Goal: Task Accomplishment & Management: Manage account settings

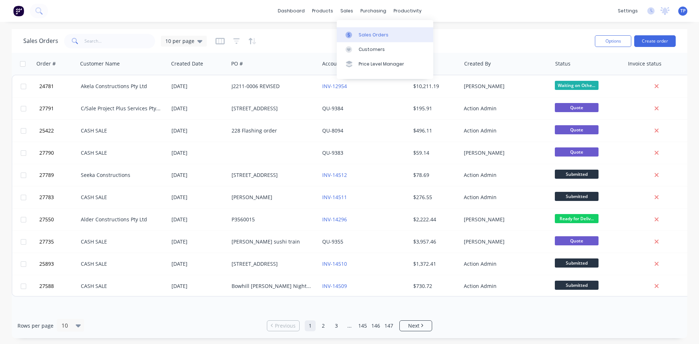
click at [367, 33] on div "Sales Orders" at bounding box center [373, 35] width 30 height 7
click at [94, 39] on input "text" at bounding box center [119, 41] width 71 height 15
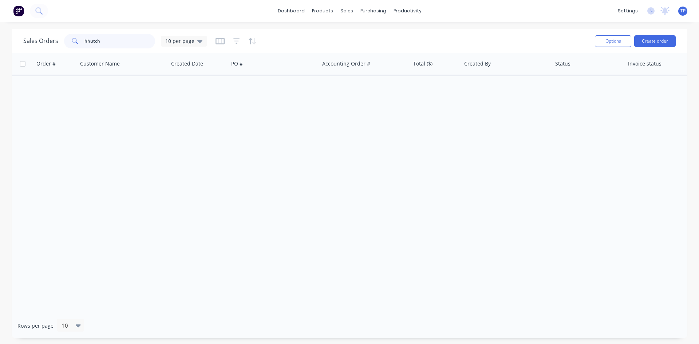
click at [88, 40] on input "hhutch" at bounding box center [119, 41] width 71 height 15
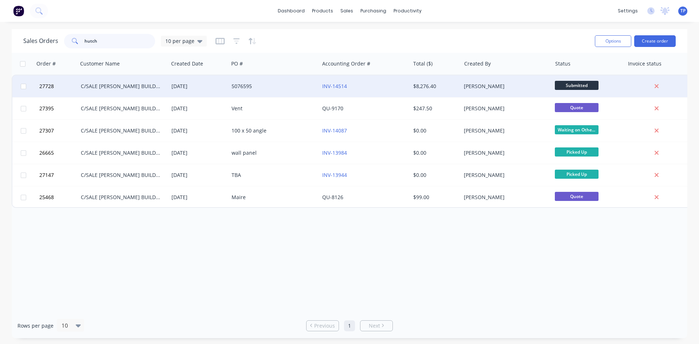
type input "hutch"
click at [380, 88] on div "INV-14514" at bounding box center [362, 86] width 81 height 7
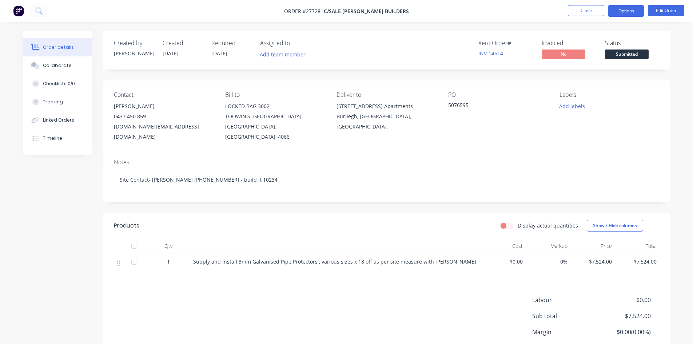
click at [627, 10] on button "Options" at bounding box center [626, 11] width 36 height 12
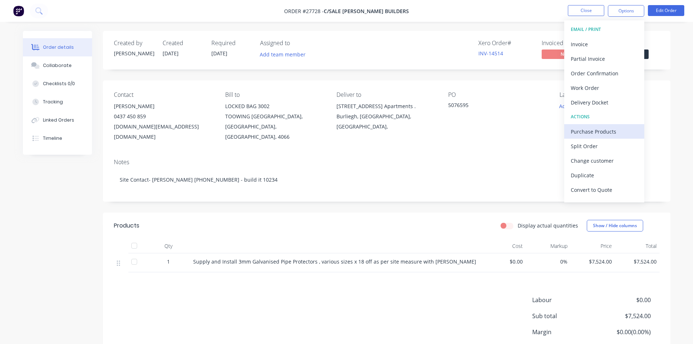
click at [580, 132] on div "Purchase Products" at bounding box center [604, 131] width 67 height 11
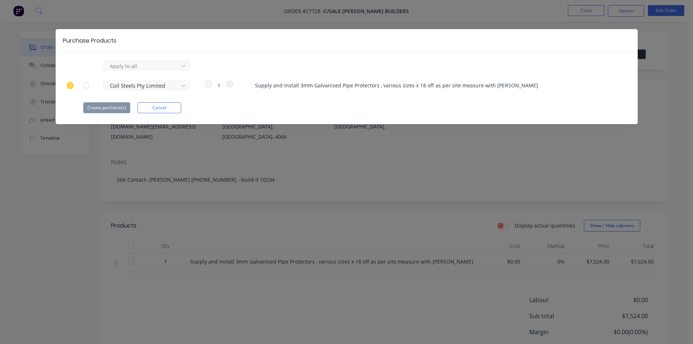
click at [87, 86] on div at bounding box center [86, 85] width 15 height 15
click at [105, 106] on button "Create purchase(s)" at bounding box center [106, 107] width 47 height 11
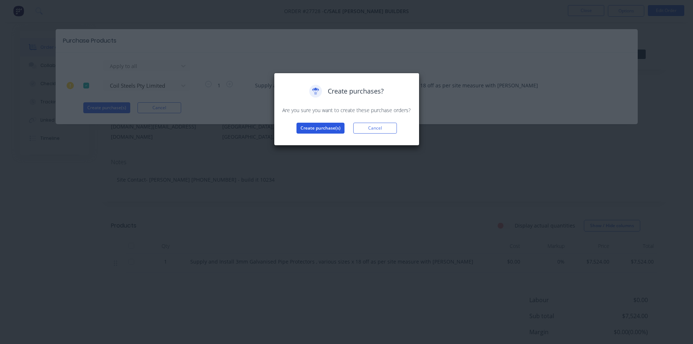
click at [324, 126] on button "Create purchase(s)" at bounding box center [321, 128] width 48 height 11
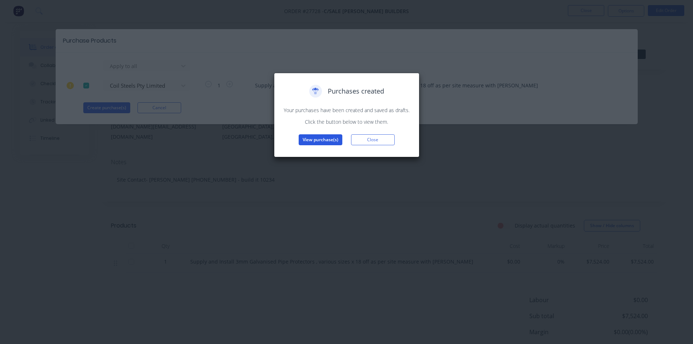
click at [323, 140] on button "View purchase(s)" at bounding box center [321, 139] width 44 height 11
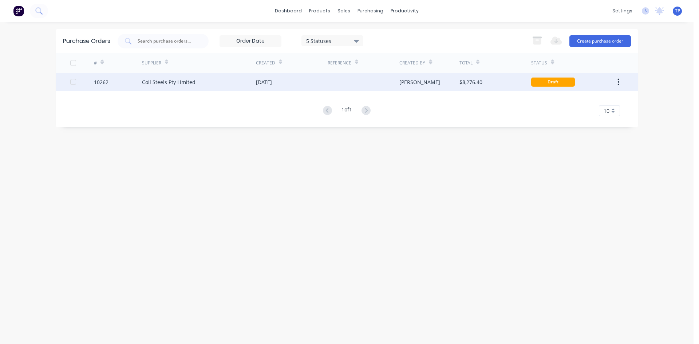
click at [209, 82] on div "Coil Steels Pty Limited" at bounding box center [199, 82] width 114 height 18
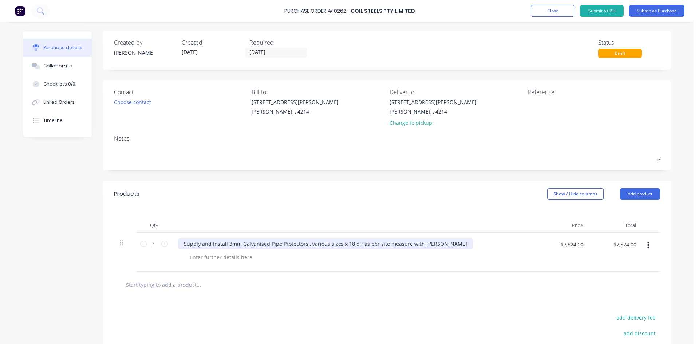
click at [451, 245] on div "Supply and Install 3mm Galvanised Pipe Protectors , various sizes x 18 off as p…" at bounding box center [325, 243] width 295 height 11
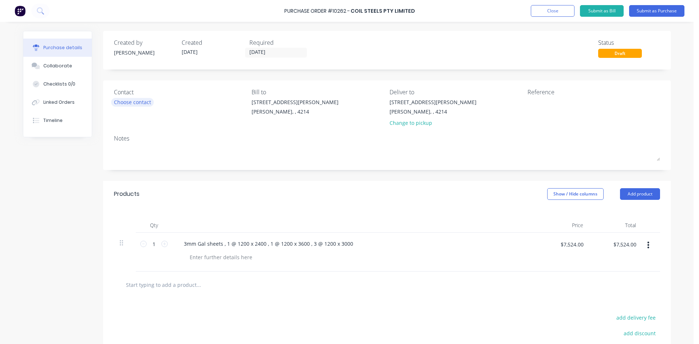
click at [143, 102] on div "Choose contact" at bounding box center [132, 102] width 37 height 8
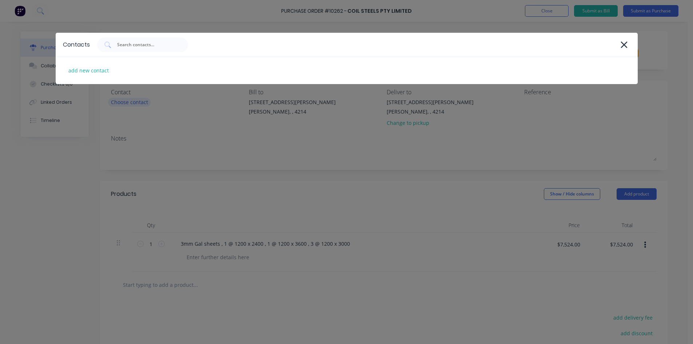
click at [143, 102] on div "Contacts add new contact" at bounding box center [346, 172] width 693 height 344
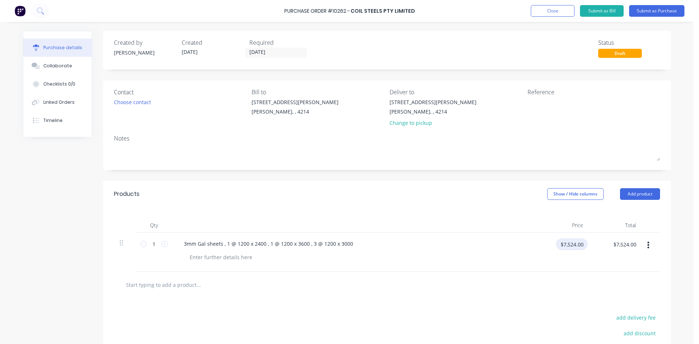
click at [582, 244] on input "$7,524.00" at bounding box center [572, 244] width 32 height 12
type input "$7,524.00"
click at [634, 245] on input "$7,524.00" at bounding box center [624, 244] width 32 height 12
click at [569, 292] on div at bounding box center [387, 284] width 546 height 27
click at [635, 242] on input "$7,524.00" at bounding box center [624, 244] width 32 height 12
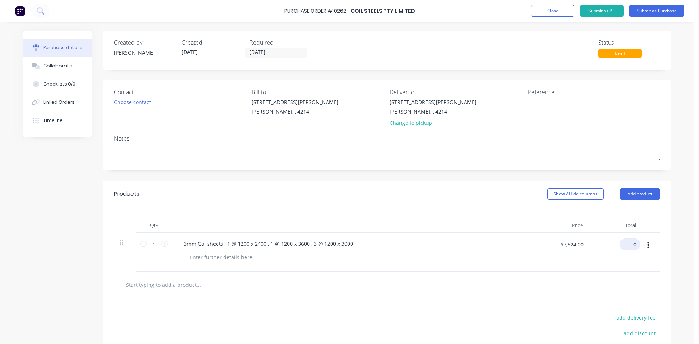
type input "0"
type input "$0.00"
click at [572, 279] on div at bounding box center [387, 284] width 534 height 15
click at [634, 11] on button "Submit as Purchase" at bounding box center [656, 11] width 55 height 12
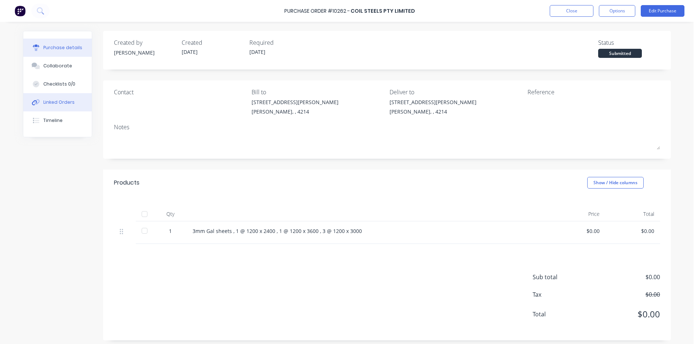
click at [67, 102] on div "Linked Orders" at bounding box center [58, 102] width 31 height 7
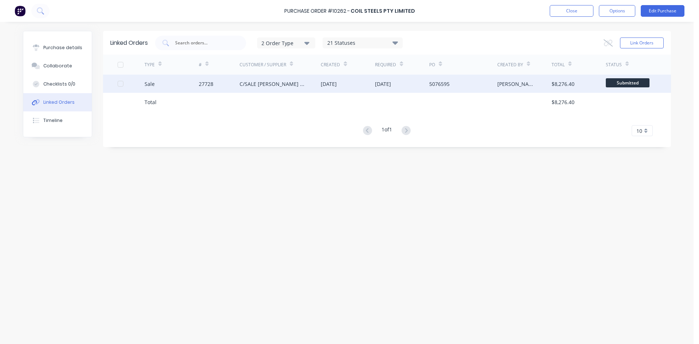
click at [235, 83] on div "27728" at bounding box center [219, 84] width 41 height 18
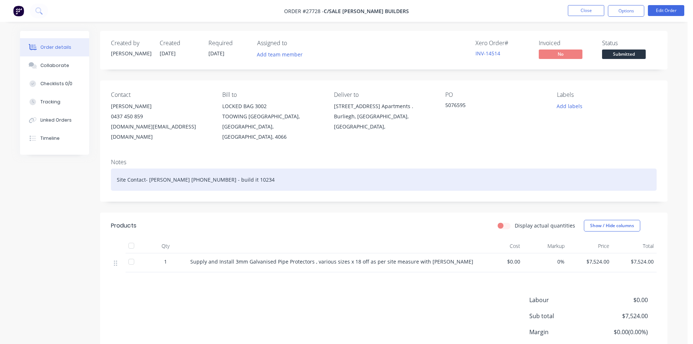
click at [276, 168] on div "Site Contact- [PERSON_NAME] [PHONE_NUMBER] - build it 10234" at bounding box center [384, 179] width 546 height 22
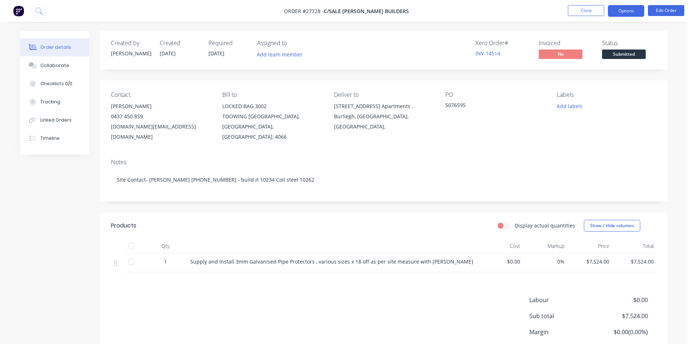
click at [624, 8] on button "Options" at bounding box center [626, 11] width 36 height 12
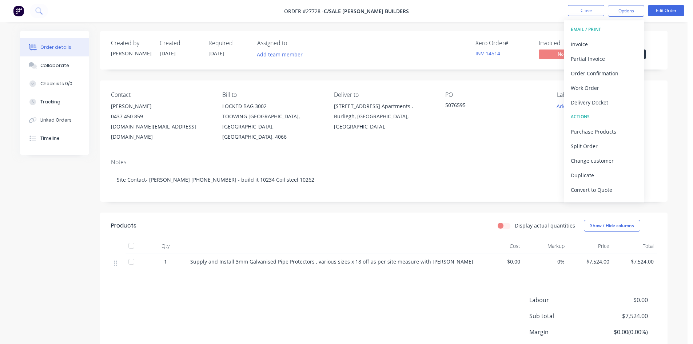
click at [354, 74] on div "Created by [PERSON_NAME] Created [DATE] Required [DATE] Assigned to Add team me…" at bounding box center [384, 211] width 568 height 360
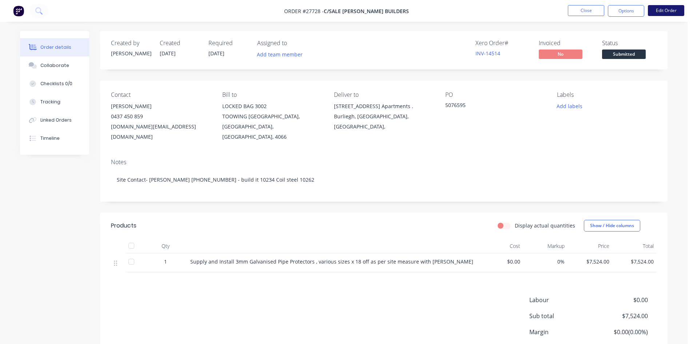
click at [666, 11] on button "Edit Order" at bounding box center [666, 10] width 36 height 11
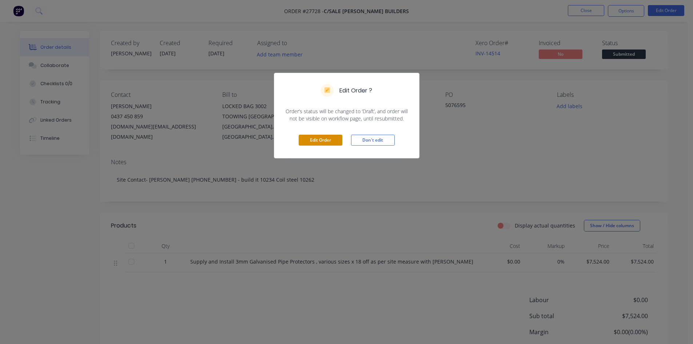
click at [317, 143] on button "Edit Order" at bounding box center [321, 140] width 44 height 11
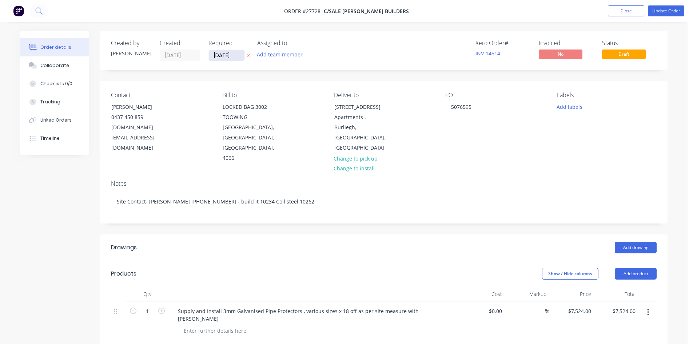
click at [239, 56] on input "[DATE]" at bounding box center [227, 55] width 36 height 11
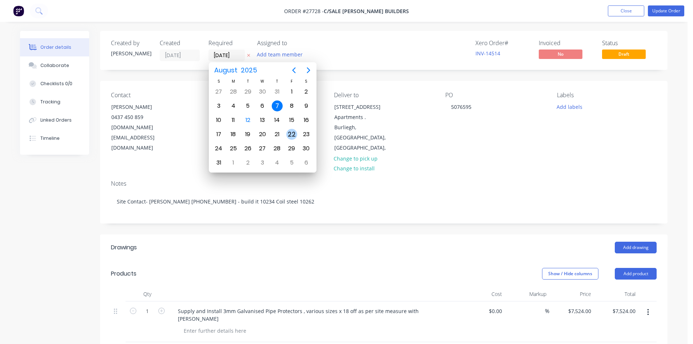
drag, startPoint x: 291, startPoint y: 135, endPoint x: 293, endPoint y: 139, distance: 4.4
click at [293, 135] on div "22" at bounding box center [291, 134] width 11 height 11
type input "[DATE]"
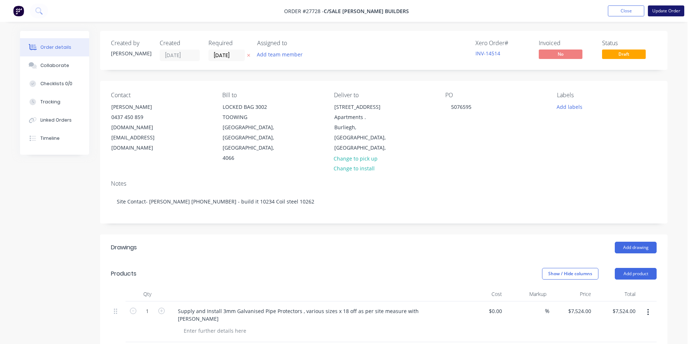
click at [664, 11] on button "Update Order" at bounding box center [666, 10] width 36 height 11
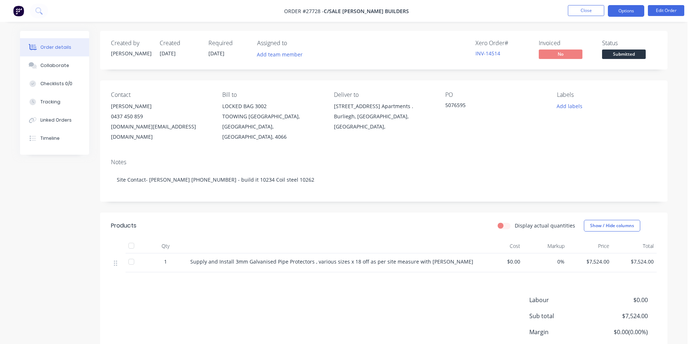
click at [638, 11] on button "Options" at bounding box center [626, 11] width 36 height 12
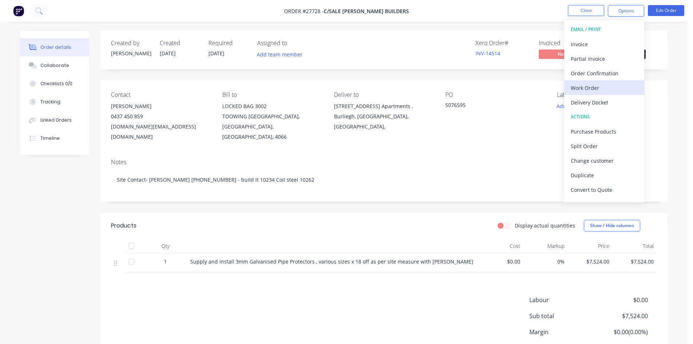
click at [585, 88] on div "Work Order" at bounding box center [604, 88] width 67 height 11
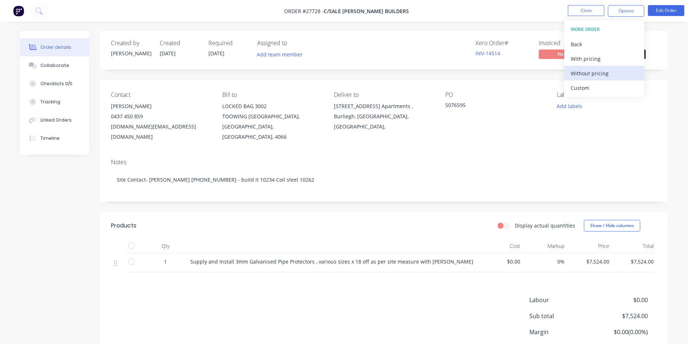
click at [582, 72] on div "Without pricing" at bounding box center [604, 73] width 67 height 11
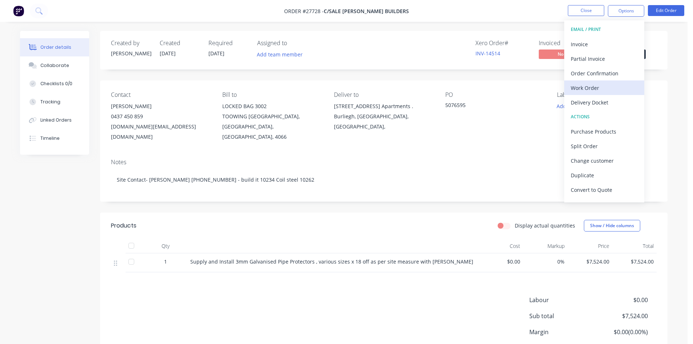
click at [580, 88] on div "Work Order" at bounding box center [604, 88] width 67 height 11
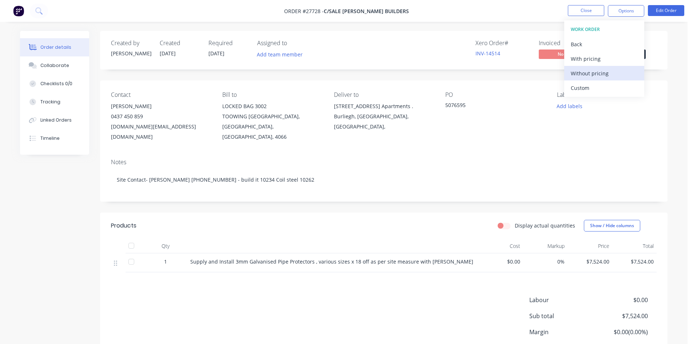
click at [585, 74] on div "Without pricing" at bounding box center [604, 73] width 67 height 11
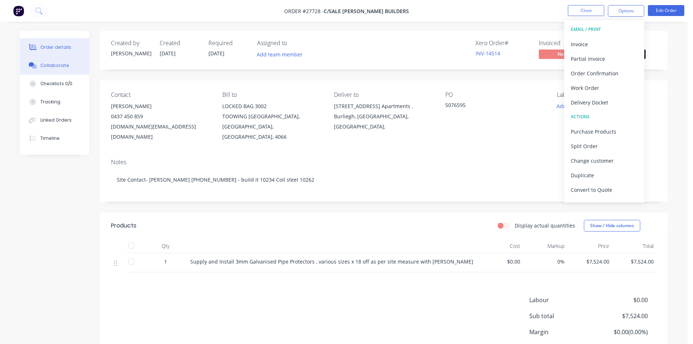
click at [46, 65] on div "Collaborate" at bounding box center [54, 65] width 29 height 7
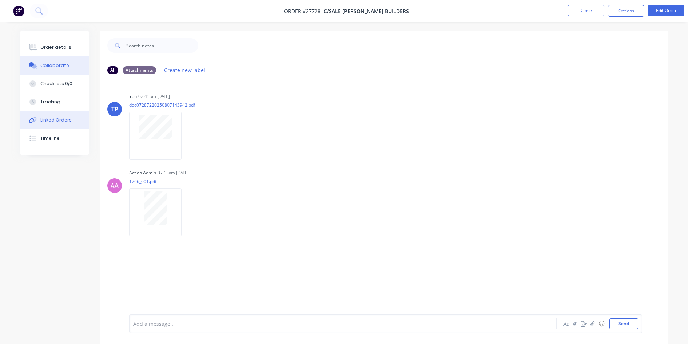
click at [47, 119] on div "Linked Orders" at bounding box center [55, 120] width 31 height 7
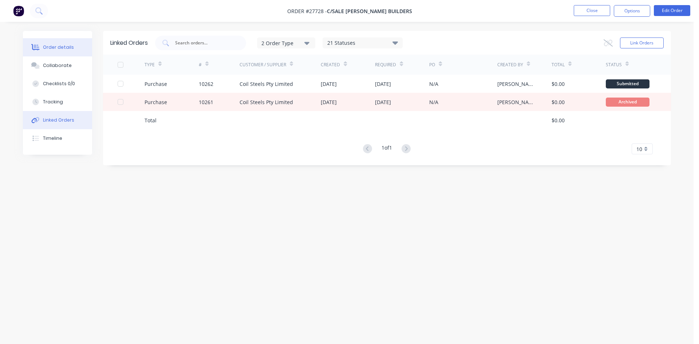
click at [57, 45] on div "Order details" at bounding box center [58, 47] width 31 height 7
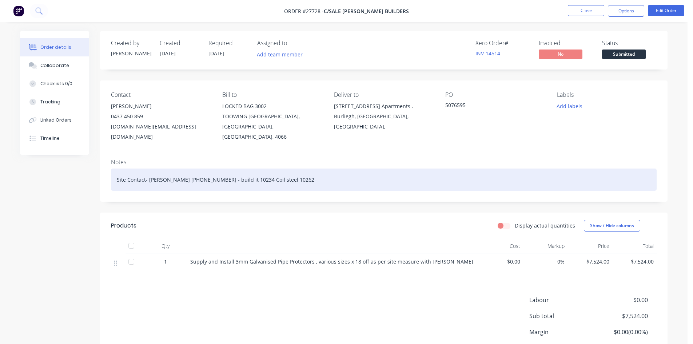
click at [255, 169] on div "Site Contact- [PERSON_NAME] [PHONE_NUMBER] - build it 10234 Coil steel 10262" at bounding box center [384, 179] width 546 height 22
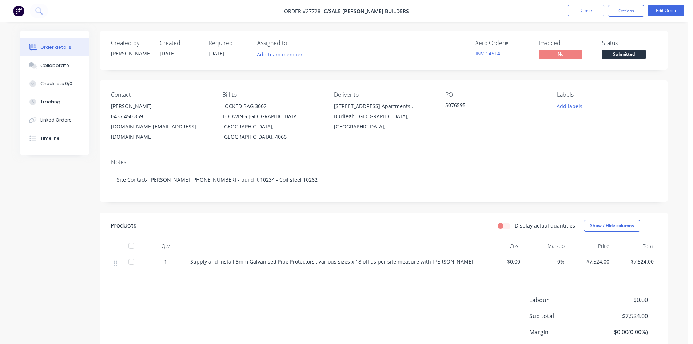
click at [92, 172] on div "Created by [PERSON_NAME] Created [DATE] Required [DATE] Assigned to Add team me…" at bounding box center [344, 216] width 648 height 371
click at [575, 8] on button "Close" at bounding box center [586, 10] width 36 height 11
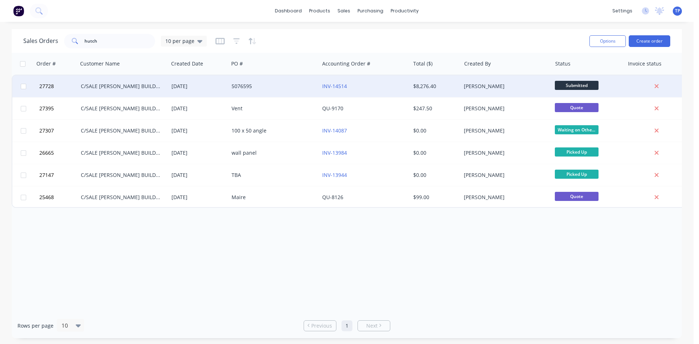
click at [223, 84] on div "[DATE]" at bounding box center [198, 86] width 54 height 7
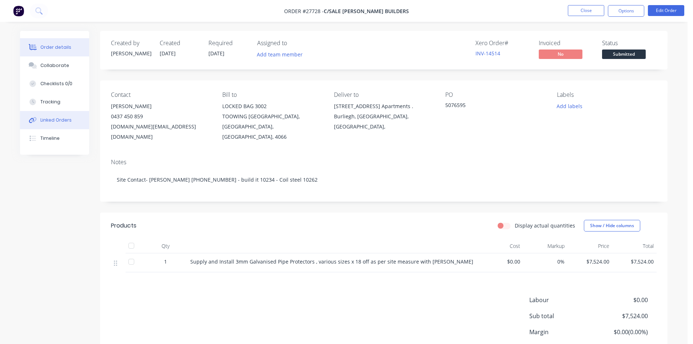
click at [45, 120] on div "Linked Orders" at bounding box center [55, 120] width 31 height 7
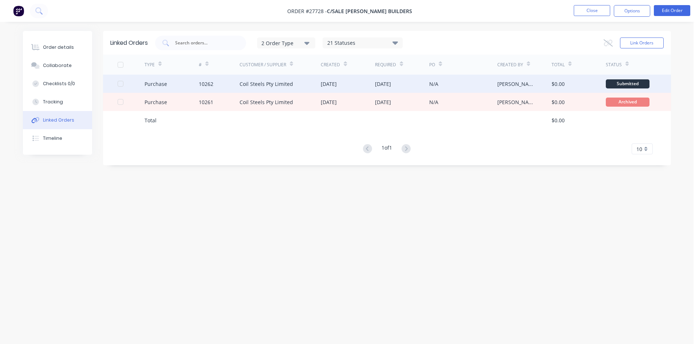
click at [459, 85] on div "N/A" at bounding box center [463, 84] width 68 height 18
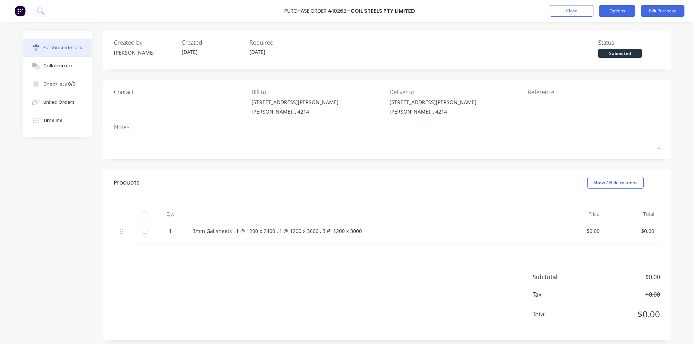
click at [627, 9] on button "Options" at bounding box center [617, 11] width 36 height 12
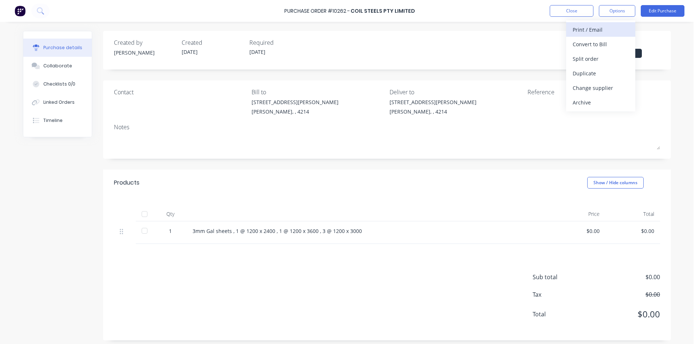
click at [614, 28] on div "Print / Email" at bounding box center [600, 29] width 56 height 11
click at [578, 58] on div "Without pricing" at bounding box center [600, 58] width 56 height 11
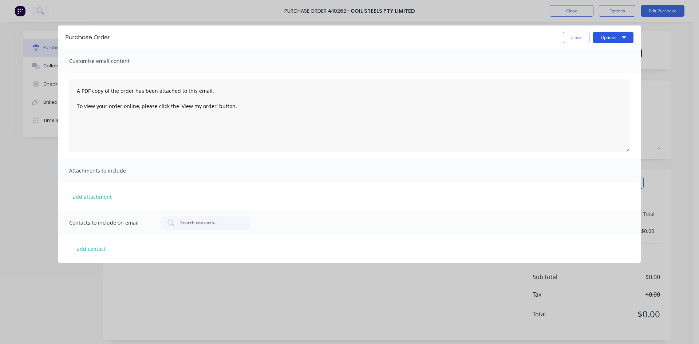
click at [624, 37] on icon "button" at bounding box center [624, 37] width 4 height 2
click at [576, 56] on div "Print" at bounding box center [599, 56] width 56 height 11
click at [569, 32] on button "Close" at bounding box center [576, 38] width 27 height 12
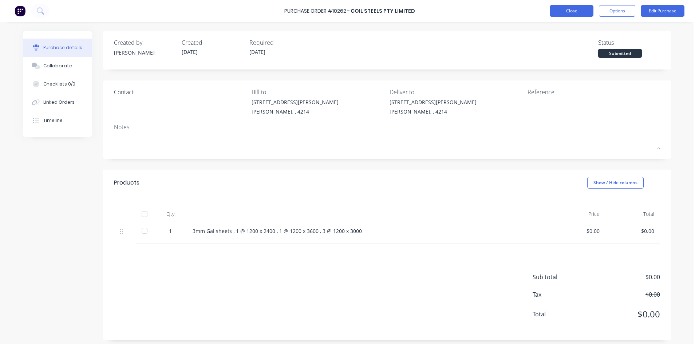
click at [558, 9] on button "Close" at bounding box center [571, 11] width 44 height 12
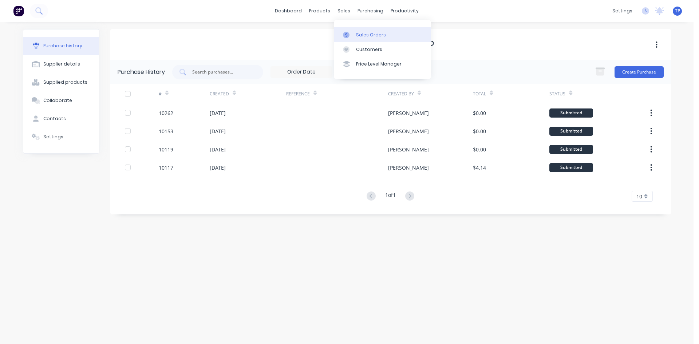
click at [360, 35] on div "Sales Orders" at bounding box center [371, 35] width 30 height 7
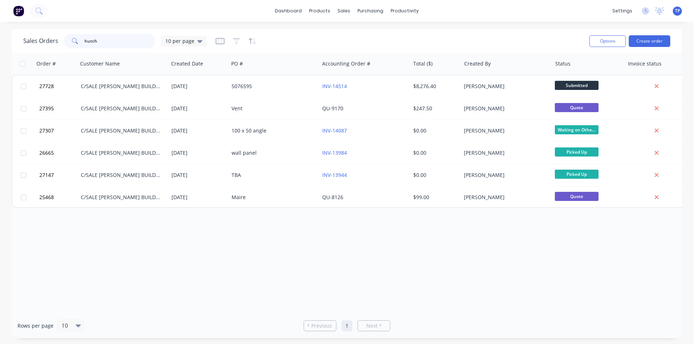
click at [121, 37] on input "hutch" at bounding box center [119, 41] width 71 height 15
type input "h"
